Goal: Task Accomplishment & Management: Manage account settings

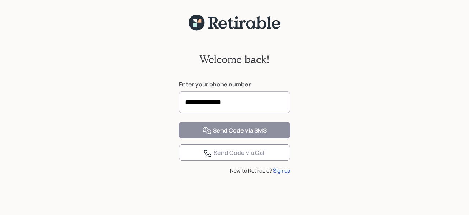
type input "**********"
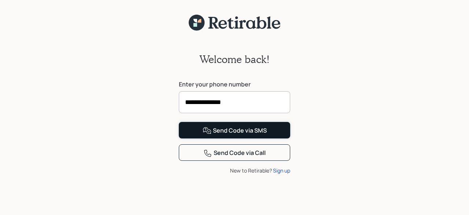
click at [221, 135] on div "Send Code via SMS" at bounding box center [235, 131] width 64 height 9
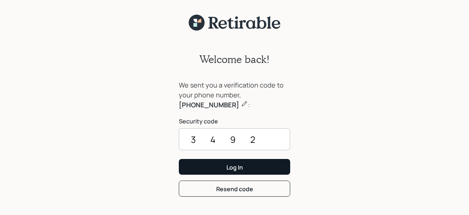
type input "3492"
click at [223, 171] on button "Log In" at bounding box center [234, 167] width 111 height 16
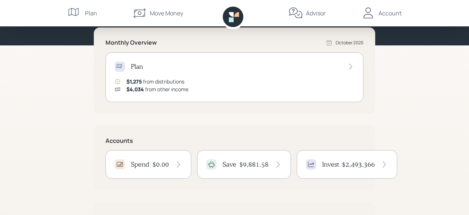
scroll to position [114, 0]
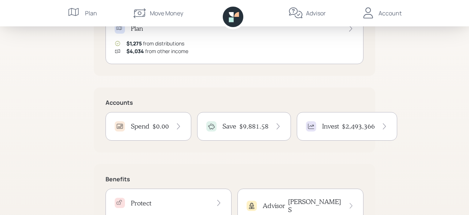
click at [239, 127] on h4 "$9,881.58" at bounding box center [253, 126] width 29 height 8
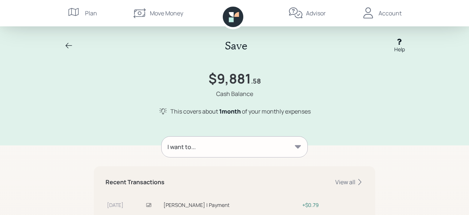
click at [390, 13] on div "Account" at bounding box center [390, 13] width 23 height 9
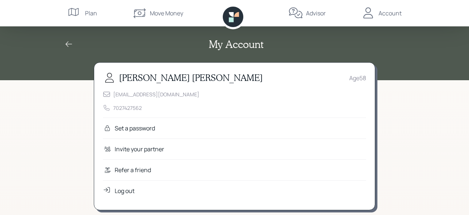
click at [387, 10] on div "Account" at bounding box center [390, 13] width 23 height 9
click at [385, 14] on div "Account" at bounding box center [390, 13] width 23 height 9
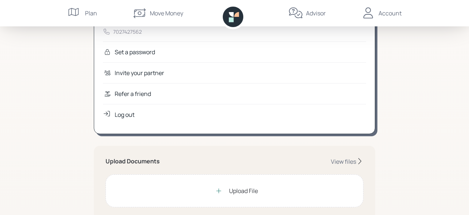
scroll to position [114, 0]
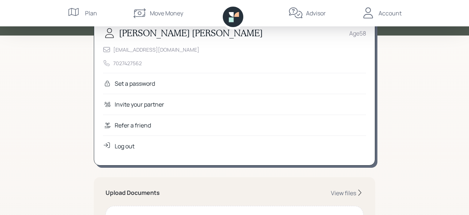
scroll to position [7, 0]
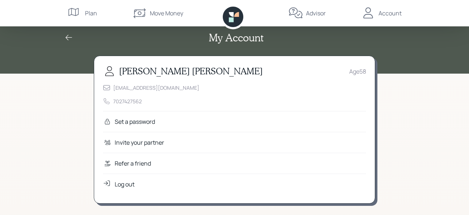
click at [89, 10] on div "Plan" at bounding box center [91, 13] width 12 height 9
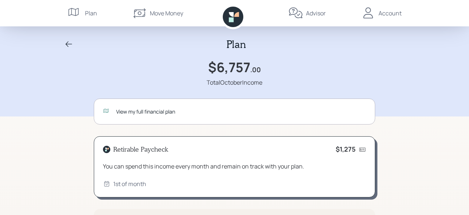
click at [381, 13] on div "Account" at bounding box center [390, 13] width 23 height 9
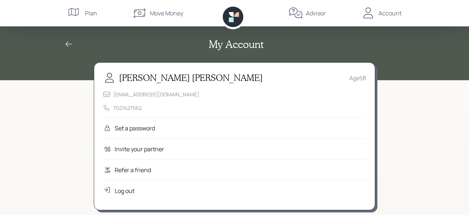
click at [121, 191] on div "Log out" at bounding box center [125, 191] width 20 height 9
